Goal: Navigation & Orientation: Find specific page/section

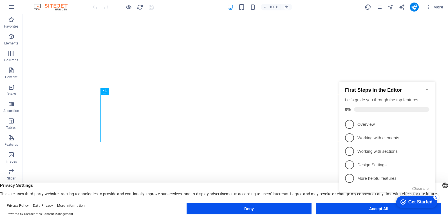
click at [428, 87] on icon "Minimize checklist" at bounding box center [427, 89] width 5 height 5
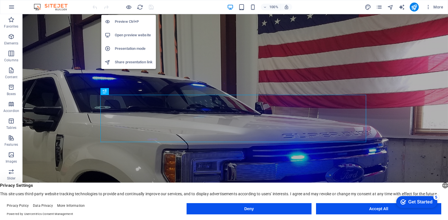
click at [127, 22] on h6 "Preview Ctrl+P" at bounding box center [134, 21] width 38 height 7
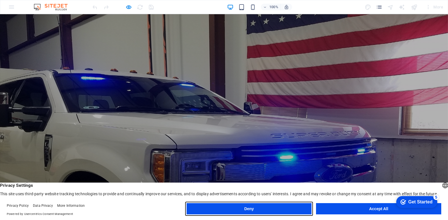
click at [227, 207] on button "Deny" at bounding box center [249, 208] width 125 height 11
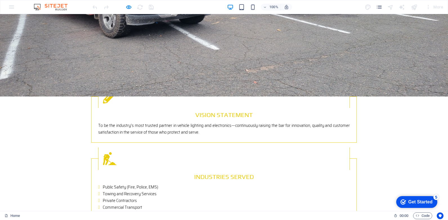
scroll to position [673, 0]
